Goal: Find specific page/section: Find specific page/section

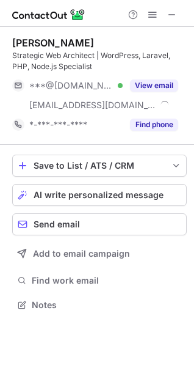
scroll to position [295, 194]
click at [172, 15] on span at bounding box center [172, 15] width 10 height 10
